Goal: Task Accomplishment & Management: Use online tool/utility

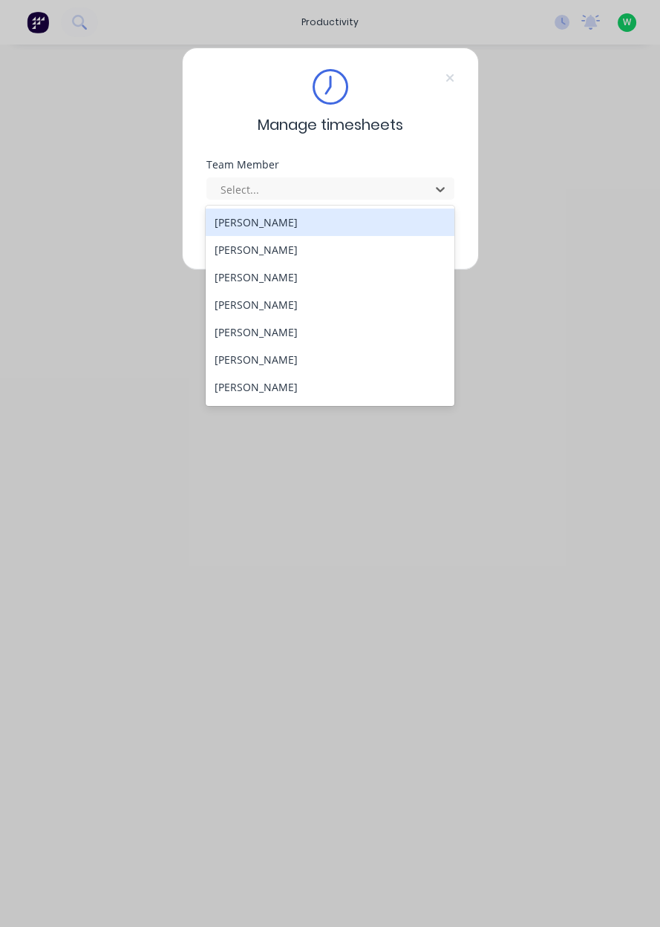
click at [309, 252] on div "[PERSON_NAME]" at bounding box center [330, 249] width 249 height 27
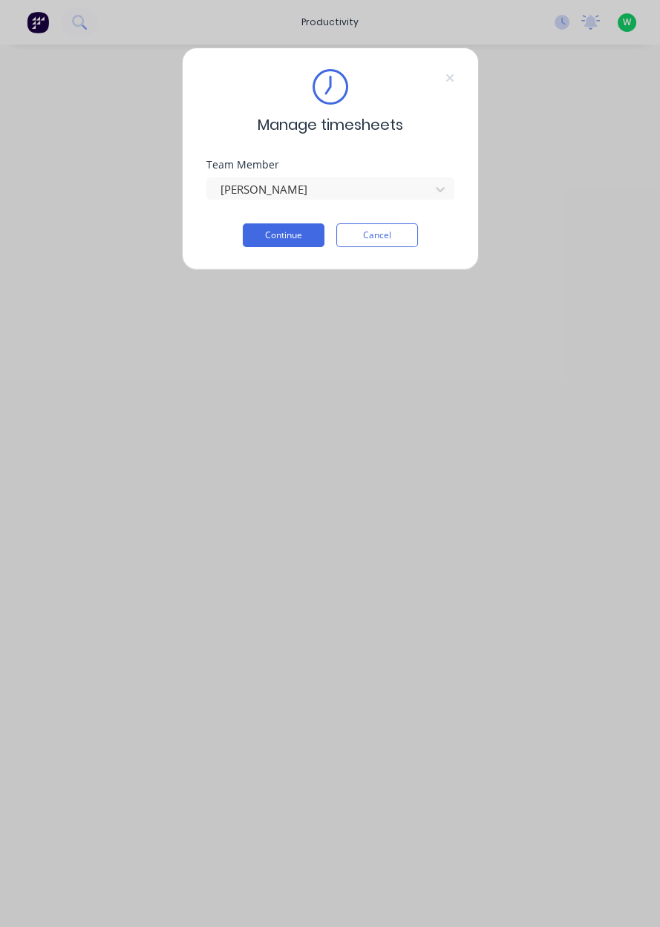
click at [282, 240] on button "Continue" at bounding box center [284, 235] width 82 height 24
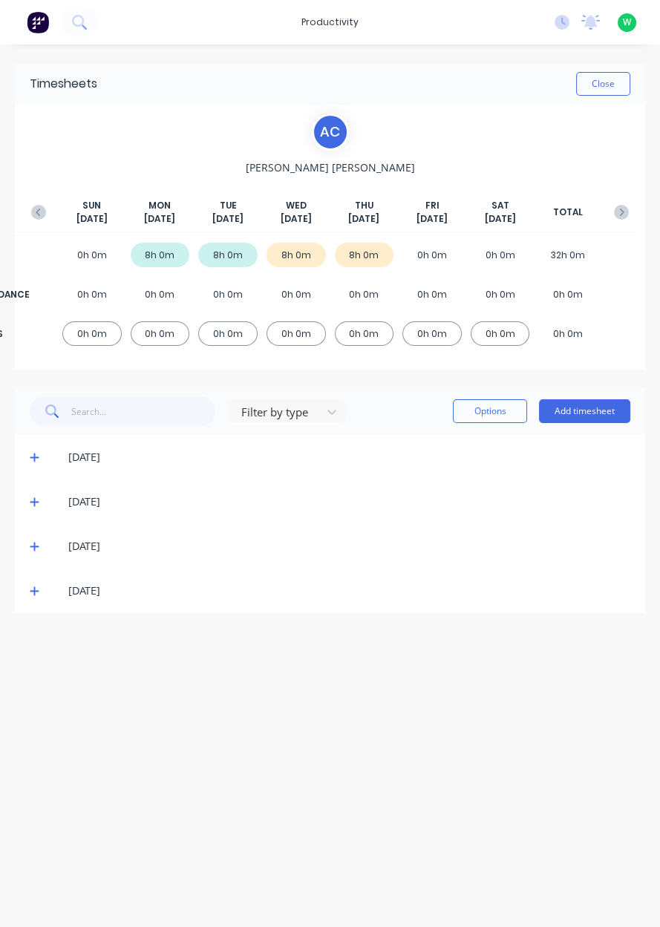
click at [31, 595] on icon at bounding box center [35, 591] width 10 height 10
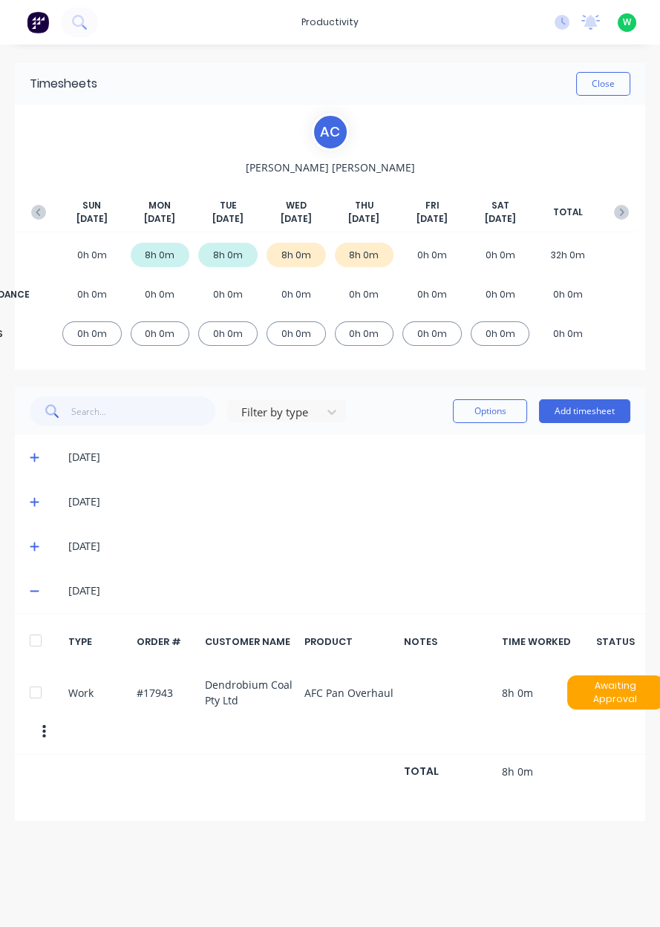
click at [34, 591] on icon at bounding box center [34, 591] width 9 height 1
click at [604, 407] on button "Add timesheet" at bounding box center [584, 411] width 91 height 24
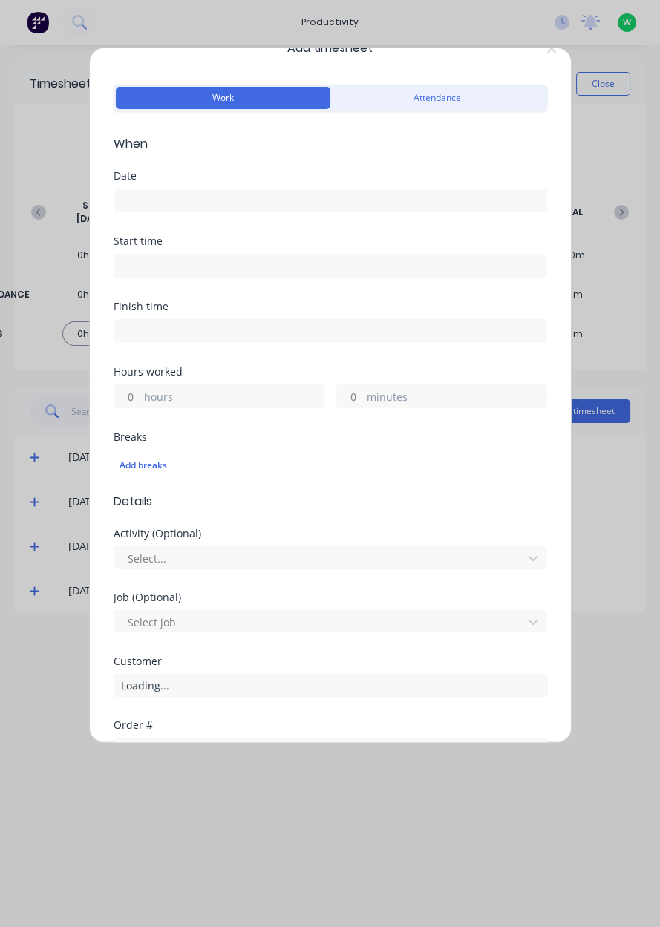
scroll to position [32, 0]
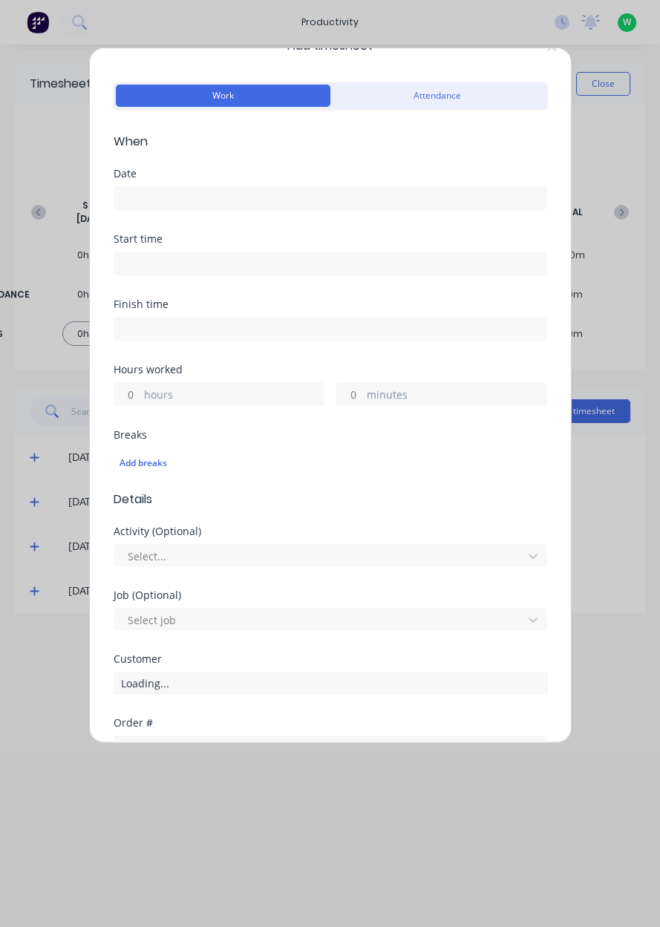
click at [218, 189] on input at bounding box center [330, 198] width 432 height 22
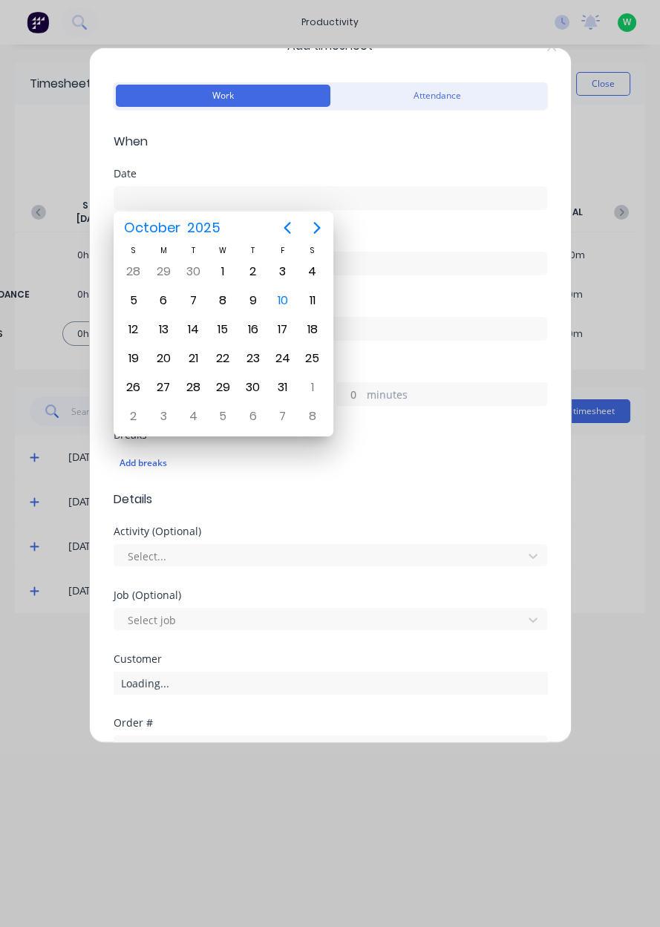
click at [286, 303] on div "10" at bounding box center [283, 300] width 22 height 22
type input "[DATE]"
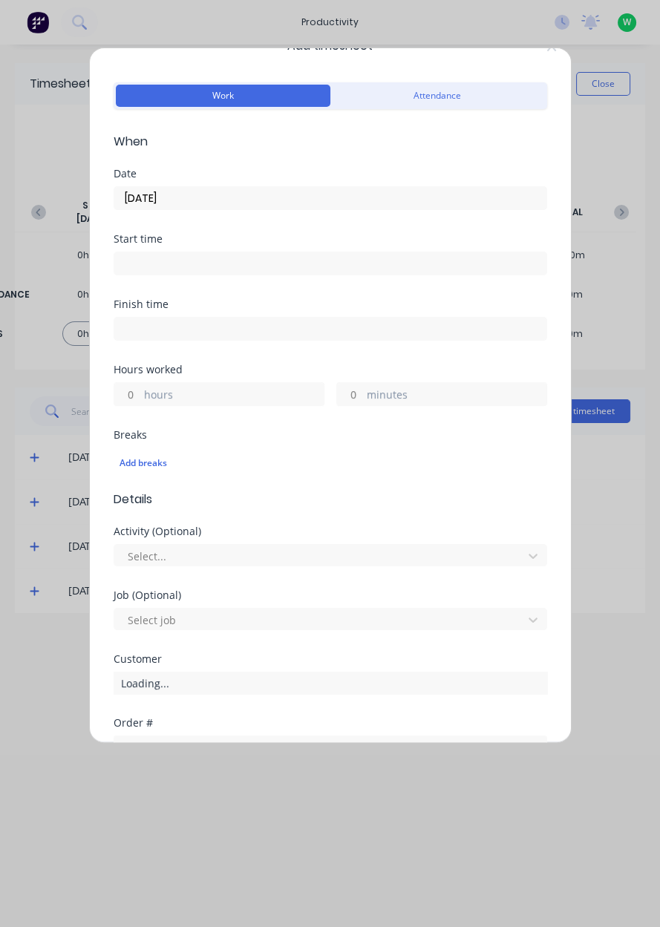
click at [220, 401] on label "hours" at bounding box center [234, 396] width 180 height 19
click at [140, 401] on input "hours" at bounding box center [127, 394] width 26 height 22
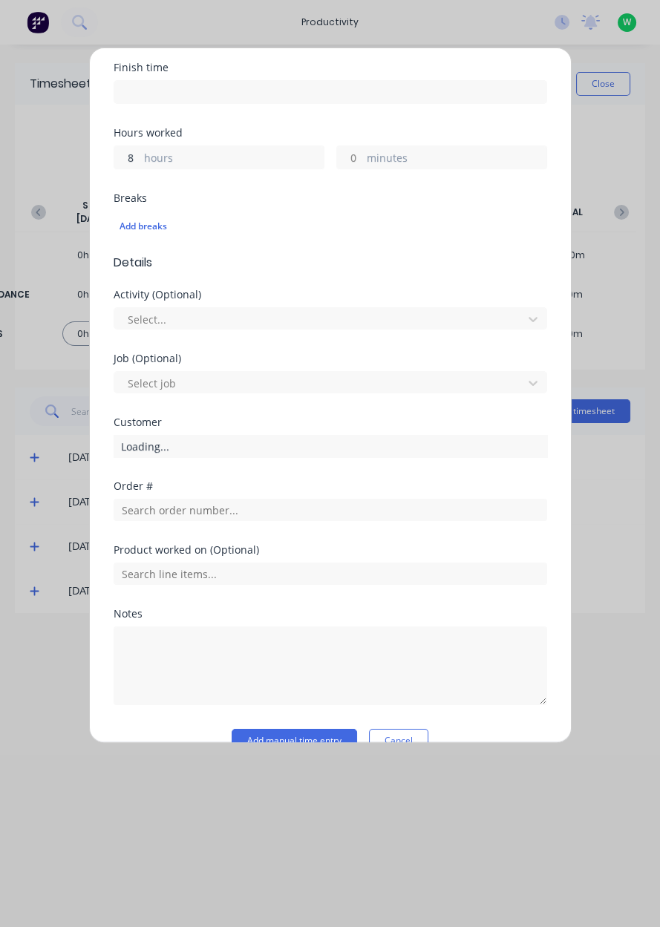
scroll to position [277, 0]
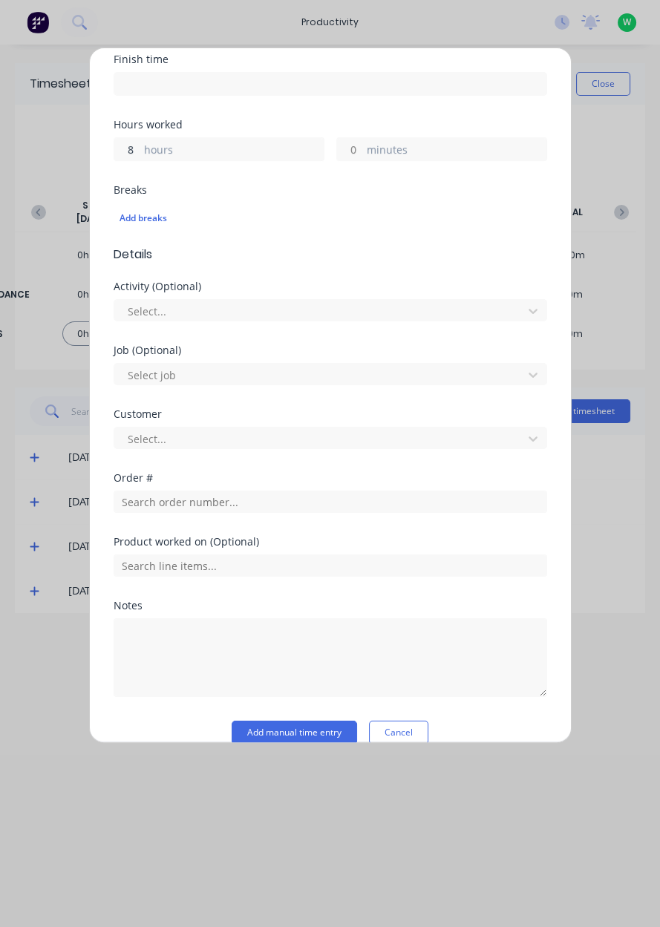
type input "8"
click at [357, 504] on input "text" at bounding box center [330, 502] width 433 height 22
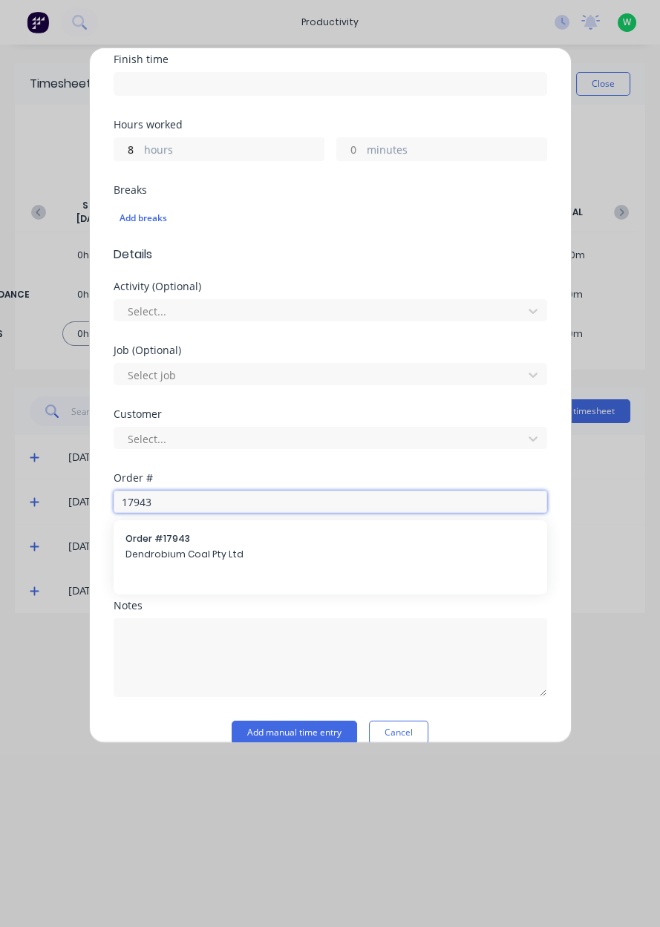
type input "17943"
click at [298, 558] on span "Dendrobium Coal Pty Ltd" at bounding box center [330, 554] width 410 height 13
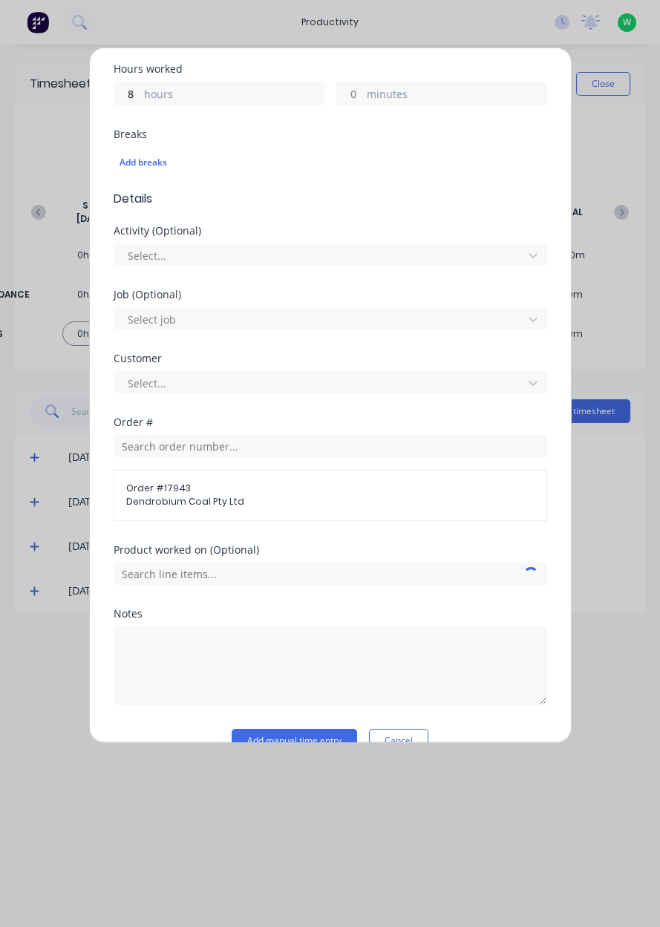
scroll to position [327, 0]
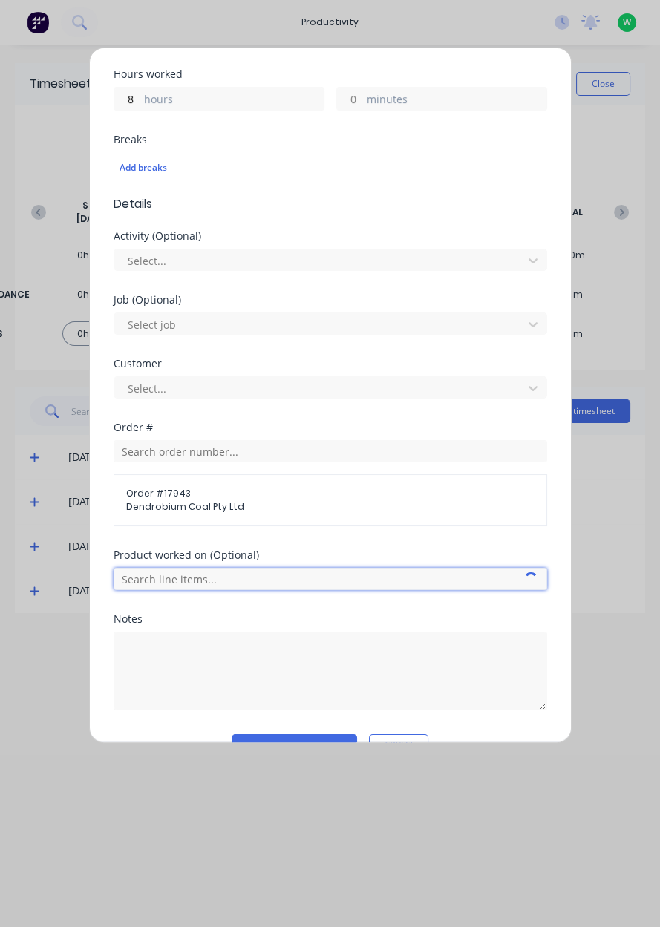
click at [312, 583] on input "text" at bounding box center [330, 579] width 433 height 22
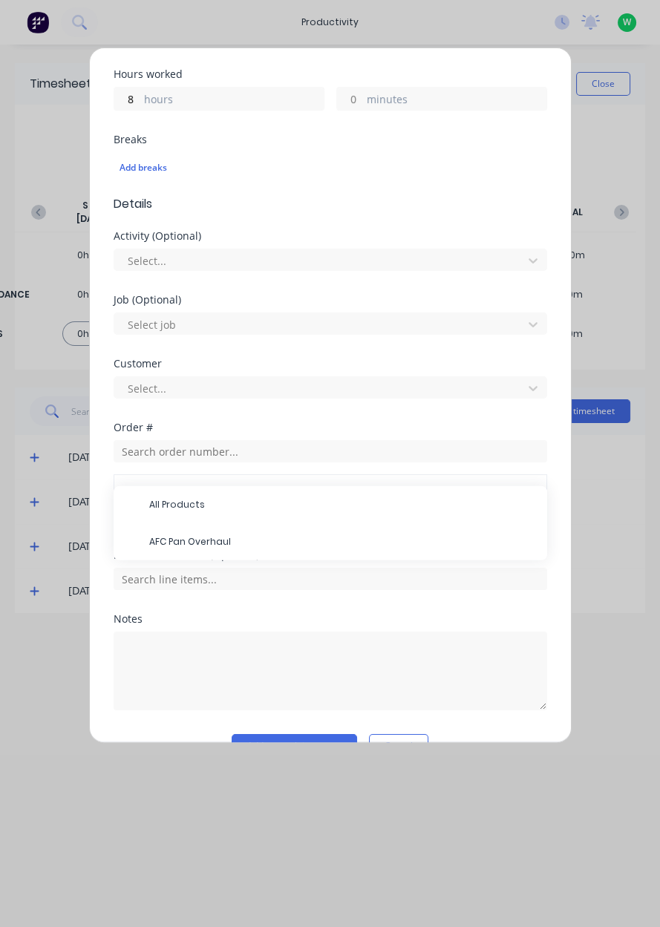
click at [288, 542] on span "AFC Pan Overhaul" at bounding box center [342, 541] width 386 height 13
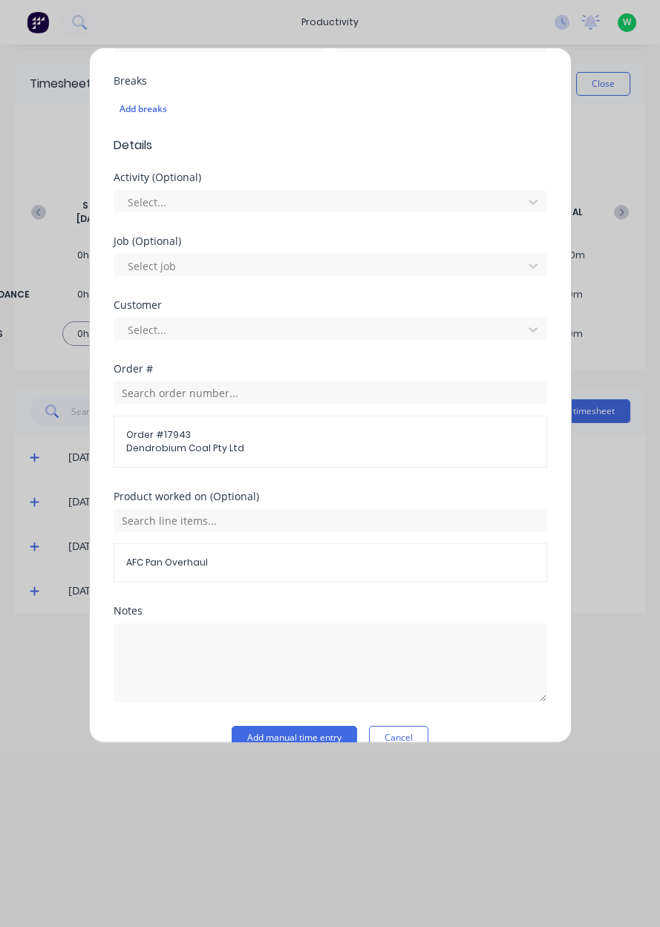
scroll to position [410, 0]
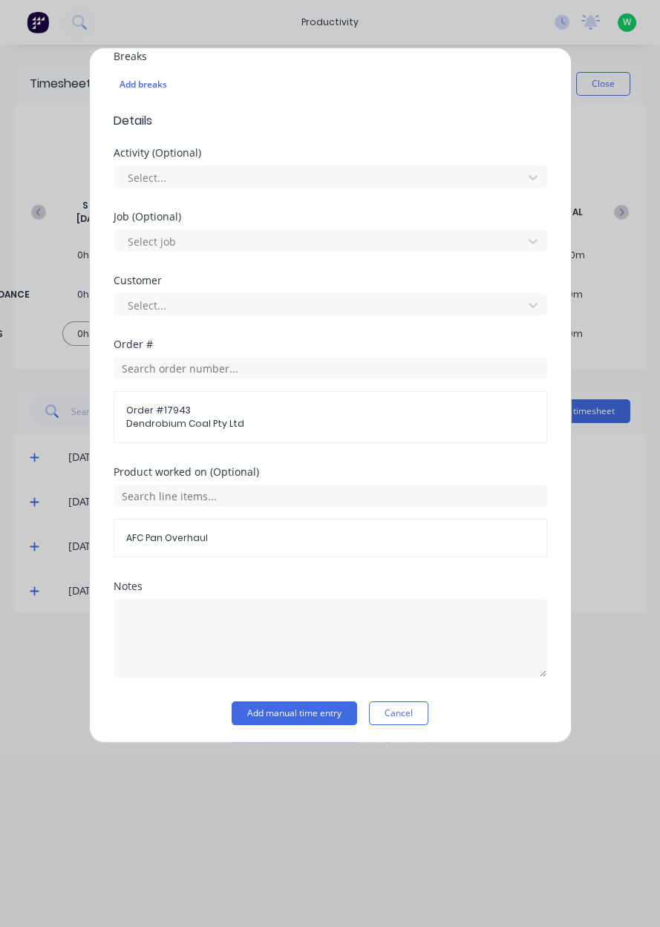
click at [275, 716] on button "Add manual time entry" at bounding box center [294, 713] width 125 height 24
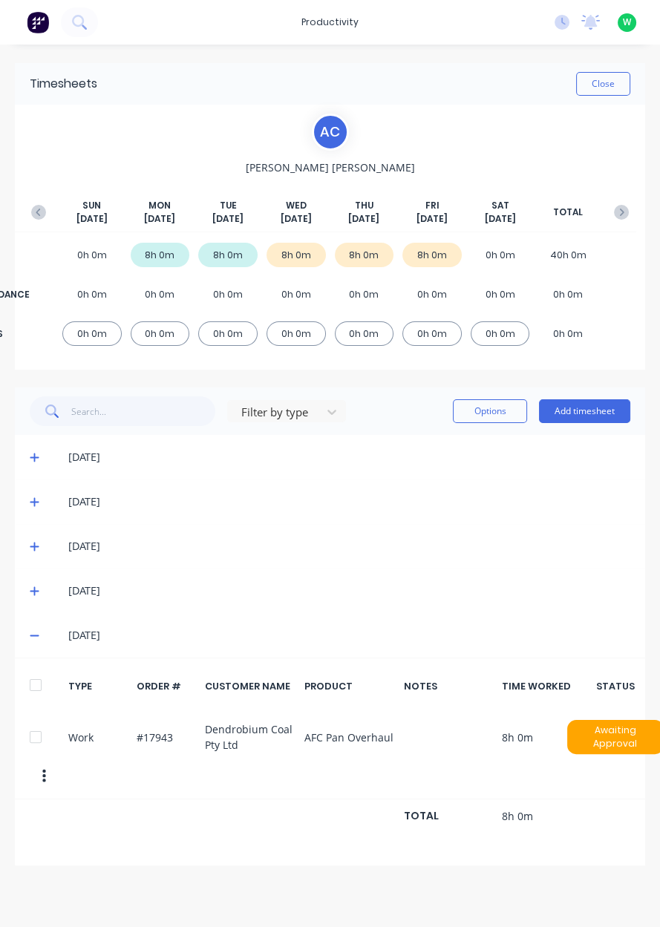
click at [614, 79] on button "Close" at bounding box center [603, 84] width 54 height 24
